Goal: Complete application form

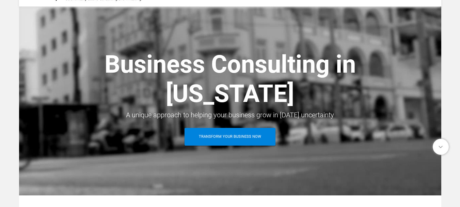
scroll to position [136, 0]
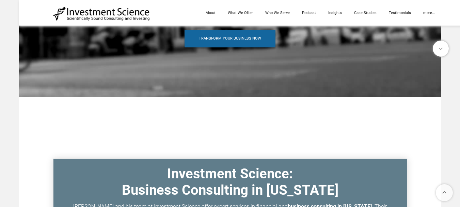
click at [253, 42] on span "Transform Your Business Now" at bounding box center [230, 39] width 62 height 18
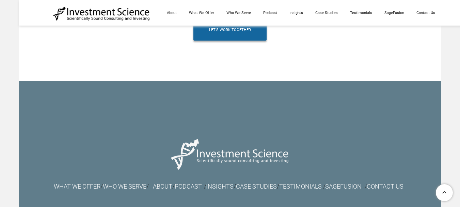
scroll to position [1634, 0]
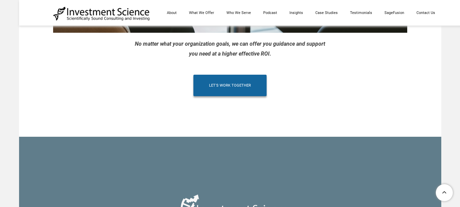
click at [230, 89] on span "let's work together" at bounding box center [230, 85] width 42 height 21
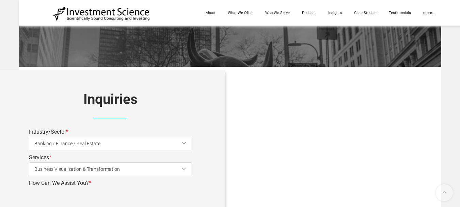
scroll to position [204, 0]
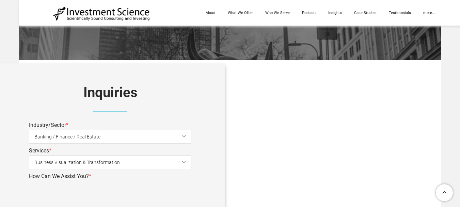
click at [129, 133] on span "Banking / Finance / Real Estate" at bounding box center [115, 136] width 162 height 15
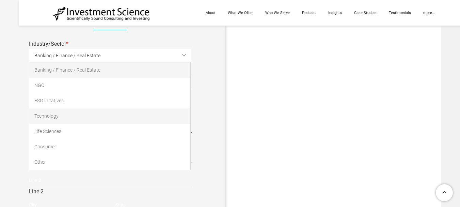
scroll to position [306, 0]
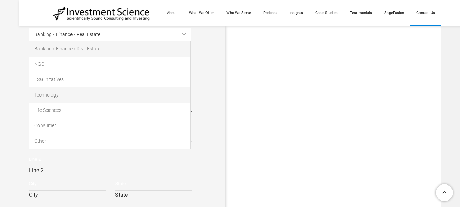
click at [61, 94] on link "Technology" at bounding box center [109, 94] width 161 height 15
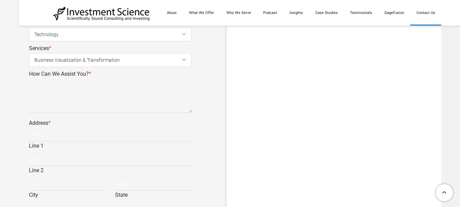
click at [79, 64] on span "Business Visualization & Transformation" at bounding box center [115, 59] width 162 height 15
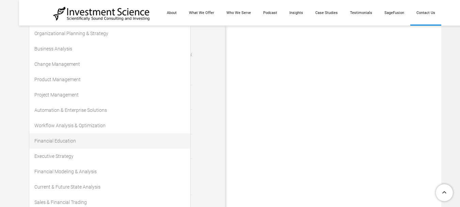
scroll to position [374, 0]
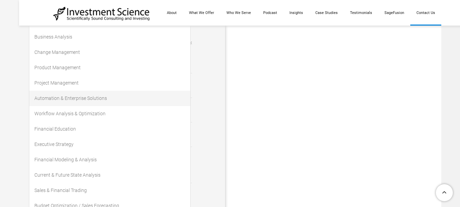
click at [107, 103] on link "Automation & Enterprise Solutions" at bounding box center [109, 98] width 161 height 15
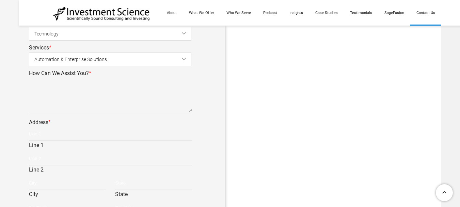
scroll to position [306, 0]
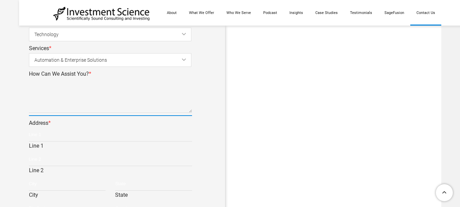
click at [73, 99] on textarea "How Can We Assist You? *" at bounding box center [110, 96] width 163 height 34
paste textarea "Hi, I’m Hussain, leading business development at Olleh.ai, a startup transformi…"
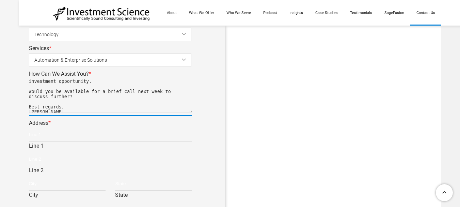
drag, startPoint x: 73, startPoint y: 110, endPoint x: 23, endPoint y: 99, distance: 50.9
click at [23, 99] on div "Inquiries * Indicates required field Industry/Sector * Technology Banking / Fin…" at bounding box center [111, 178] width 228 height 432
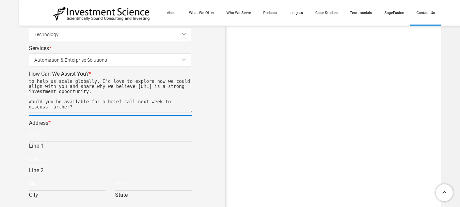
scroll to position [54, 0]
click at [134, 97] on textarea "Hi, I’m Hussain, leading business development at Olleh.ai, a startup transformi…" at bounding box center [110, 96] width 163 height 34
click at [133, 96] on textarea "Hi, I’m Hussain, leading business development at Olleh.ai, a startup transformi…" at bounding box center [110, 96] width 163 height 34
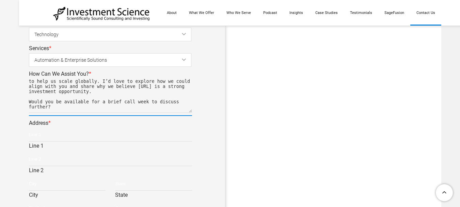
click at [133, 97] on textarea "Hi, I’m Hussain, leading business development at Olleh.ai, a startup transformi…" at bounding box center [110, 96] width 163 height 34
click at [132, 97] on textarea "Hi, I’m Hussain, leading business development at Olleh.ai, a startup transformi…" at bounding box center [110, 96] width 163 height 34
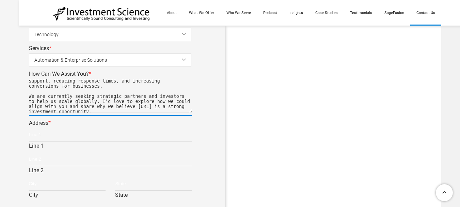
scroll to position [49, 0]
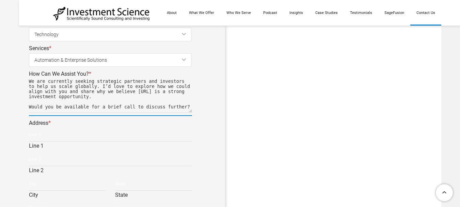
type textarea "Hi, I’m Hussain, leading business development at Olleh.ai, a startup transformi…"
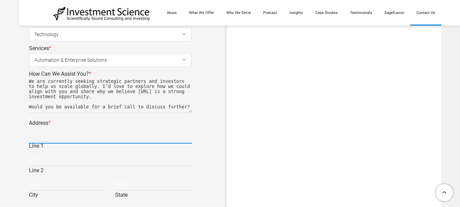
click at [59, 134] on input "Line 1" at bounding box center [110, 135] width 163 height 14
type input "Lahore, Pakistan"
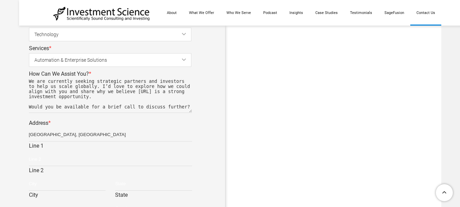
scroll to position [314, 0]
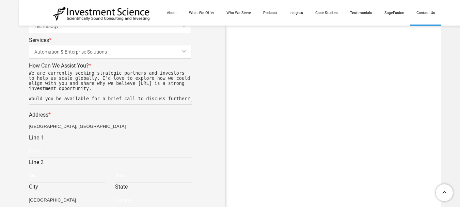
type input "Lahore"
type input "Punjab"
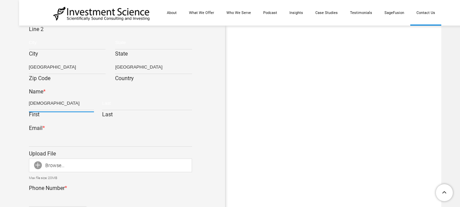
type input "Muhammad"
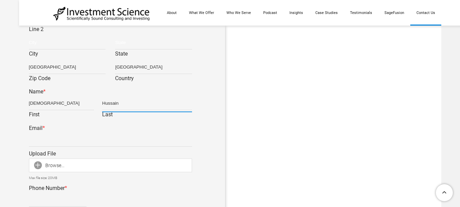
type input "Hussain"
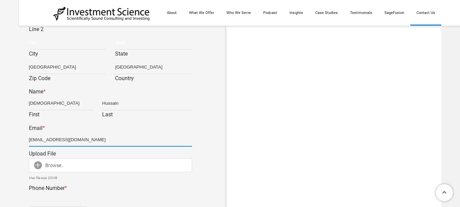
type input "hussainmaqbool1010@gmail.com"
click at [22, 164] on div "Inquiries * Indicates required field Industry/Sector * Technology Banking / Fin…" at bounding box center [111, 37] width 228 height 432
click at [43, 162] on input "Upload File *" at bounding box center [46, 168] width 35 height 20
type input "C:\fakepath\olleh - pitch - gitex.pdf"
type input "olleh - pitch - gitex.pdf"
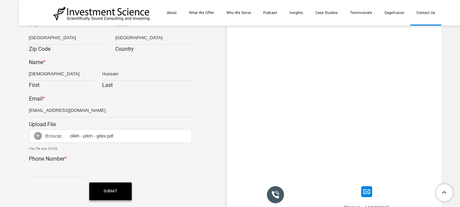
scroll to position [515, 0]
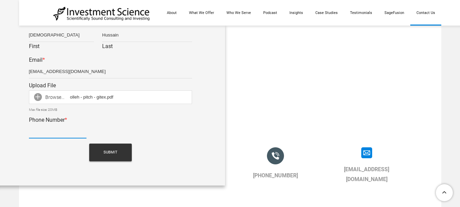
click at [57, 126] on input "Phone Number *" at bounding box center [58, 132] width 58 height 14
type input "+923041545936"
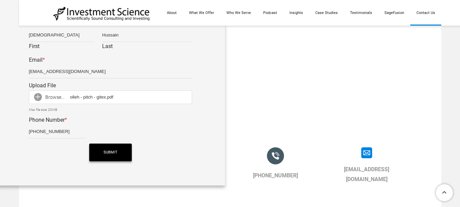
click at [116, 155] on span "Submit" at bounding box center [110, 152] width 14 height 18
click at [121, 152] on link "Submit" at bounding box center [110, 152] width 43 height 18
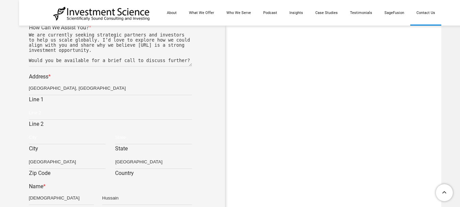
scroll to position [481, 0]
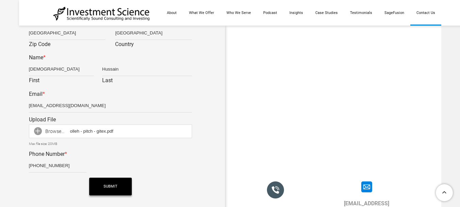
click at [125, 182] on link "Submit" at bounding box center [110, 186] width 43 height 18
click at [123, 183] on link "Submit" at bounding box center [110, 186] width 43 height 18
click at [123, 184] on link "Submit" at bounding box center [110, 186] width 43 height 18
click at [142, 174] on form "Inquiries * Indicates required field Industry/Sector * Technology Banking / Fin…" at bounding box center [110, 2] width 163 height 391
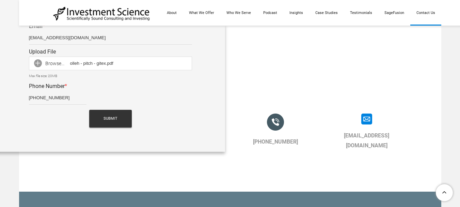
scroll to position [489, 0]
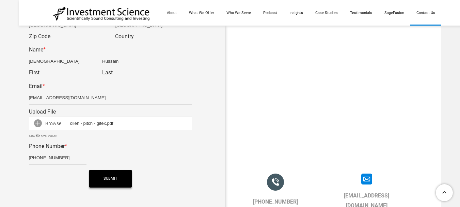
click at [126, 173] on link "Submit" at bounding box center [110, 179] width 43 height 18
click at [114, 174] on span "Submit" at bounding box center [110, 179] width 14 height 18
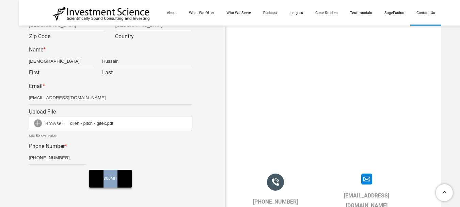
click at [114, 174] on span "Submit" at bounding box center [110, 179] width 14 height 18
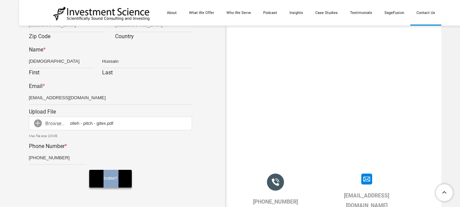
click at [114, 174] on span "Submit" at bounding box center [110, 179] width 14 height 18
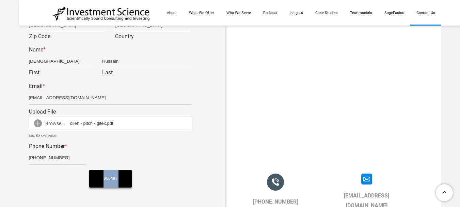
click at [114, 174] on span "Submit" at bounding box center [110, 179] width 14 height 18
click at [117, 179] on link "Submit" at bounding box center [110, 179] width 43 height 18
click at [109, 176] on span "Submit" at bounding box center [110, 179] width 14 height 18
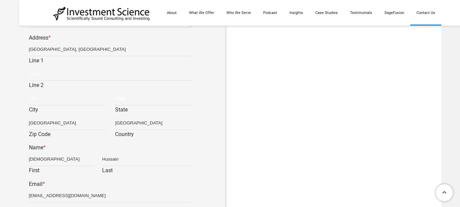
scroll to position [421, 0]
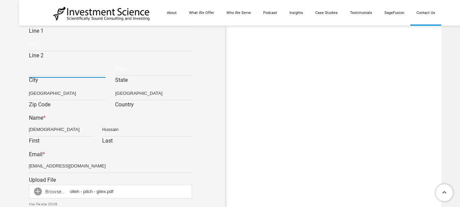
click at [53, 70] on input "City" at bounding box center [67, 69] width 77 height 14
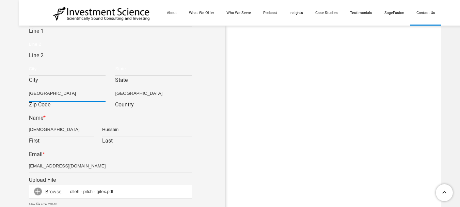
click at [53, 92] on input "Lahore" at bounding box center [67, 93] width 77 height 14
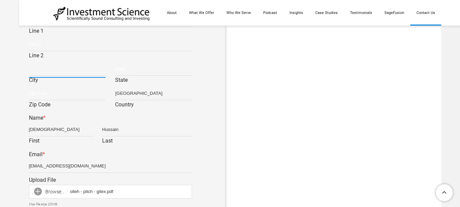
click at [62, 68] on input "City" at bounding box center [67, 69] width 77 height 14
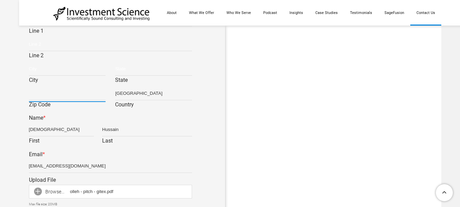
click at [52, 91] on input "Zip Code" at bounding box center [67, 93] width 77 height 14
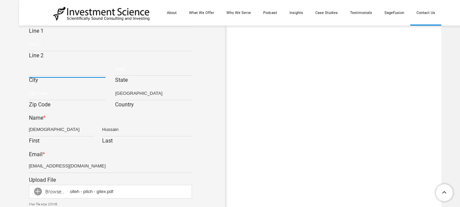
click at [67, 71] on input "City" at bounding box center [67, 69] width 77 height 14
type input "Lahore"
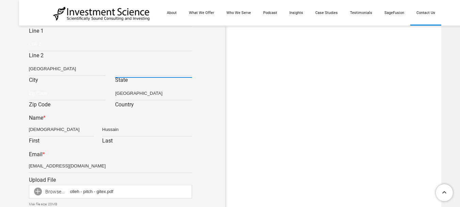
click at [132, 68] on input "State" at bounding box center [153, 69] width 77 height 14
type input "Punjab"
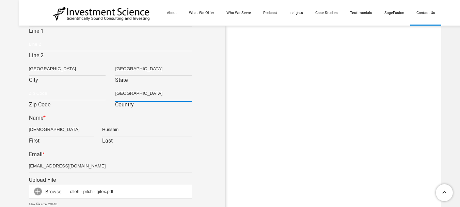
click at [127, 89] on input "Punjab" at bounding box center [153, 93] width 77 height 14
type input "Pakistan"
click at [109, 112] on ul "Inquiries * Indicates required field Industry/Sector * Technology Banking / Fin…" at bounding box center [110, 51] width 163 height 367
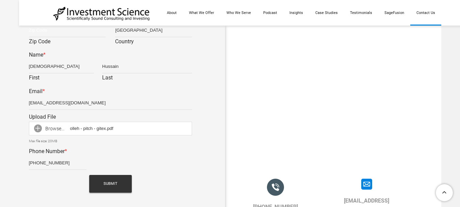
scroll to position [523, 0]
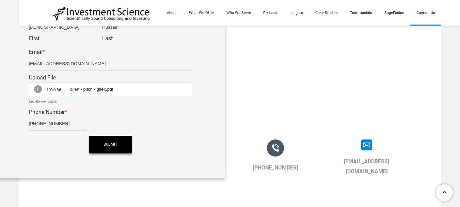
click at [110, 149] on span "Submit" at bounding box center [110, 145] width 14 height 18
click at [120, 147] on link "Submit" at bounding box center [110, 145] width 43 height 18
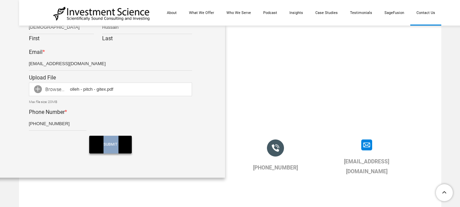
click at [120, 147] on link "Submit" at bounding box center [110, 145] width 43 height 18
click at [106, 145] on span "Submit" at bounding box center [110, 145] width 14 height 18
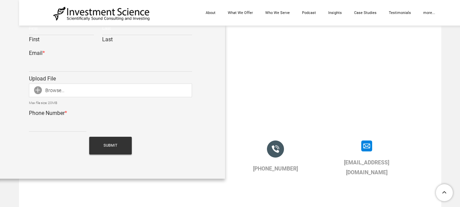
scroll to position [522, 0]
